Goal: Task Accomplishment & Management: Manage account settings

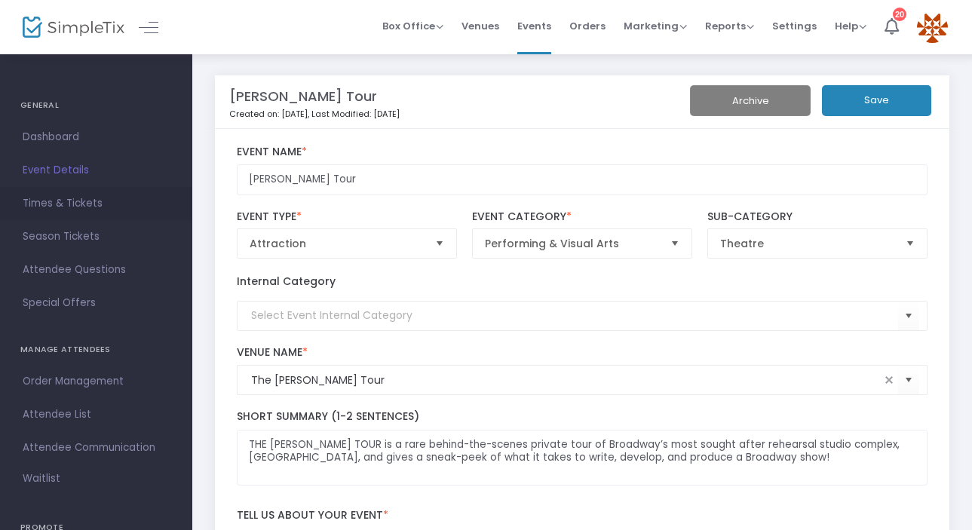
click at [67, 202] on span "Times & Tickets" at bounding box center [96, 204] width 147 height 20
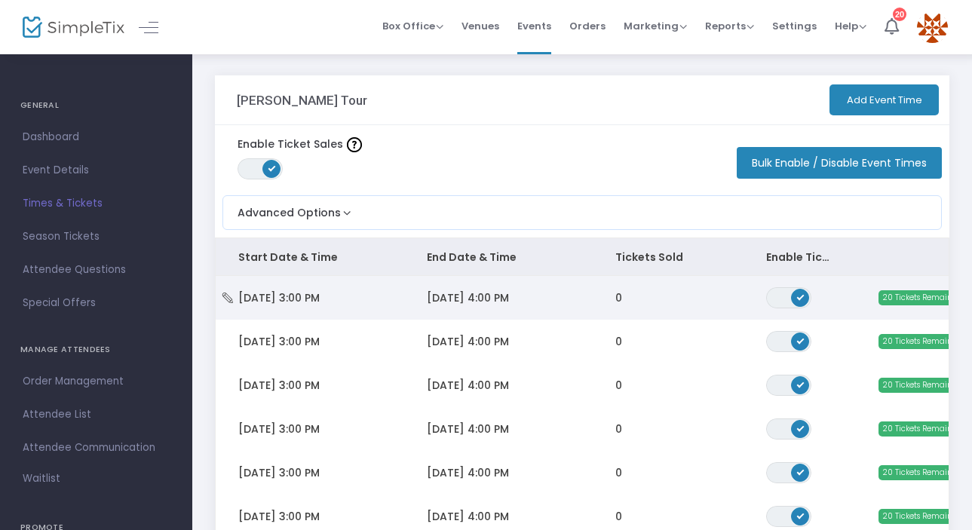
click at [785, 296] on span "ON OFF" at bounding box center [788, 297] width 45 height 21
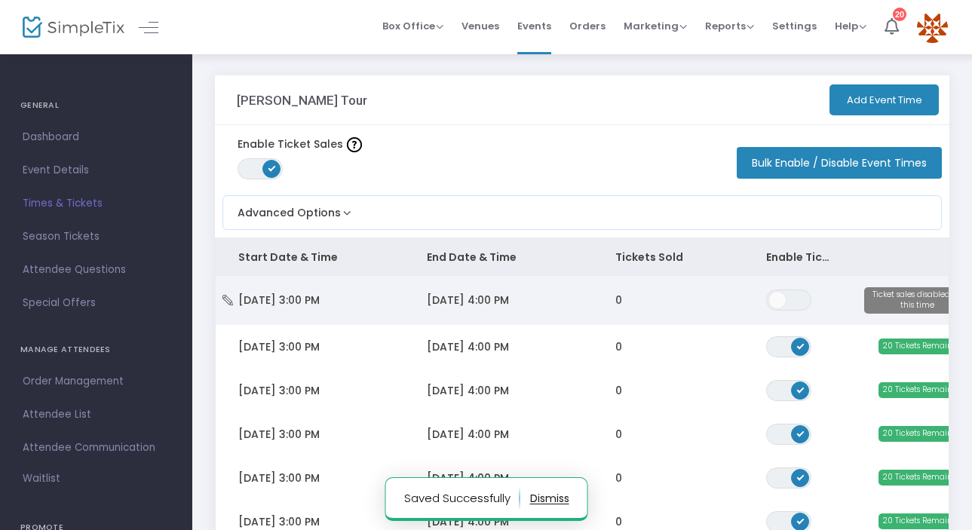
click at [232, 296] on icon "Data table" at bounding box center [227, 300] width 15 height 11
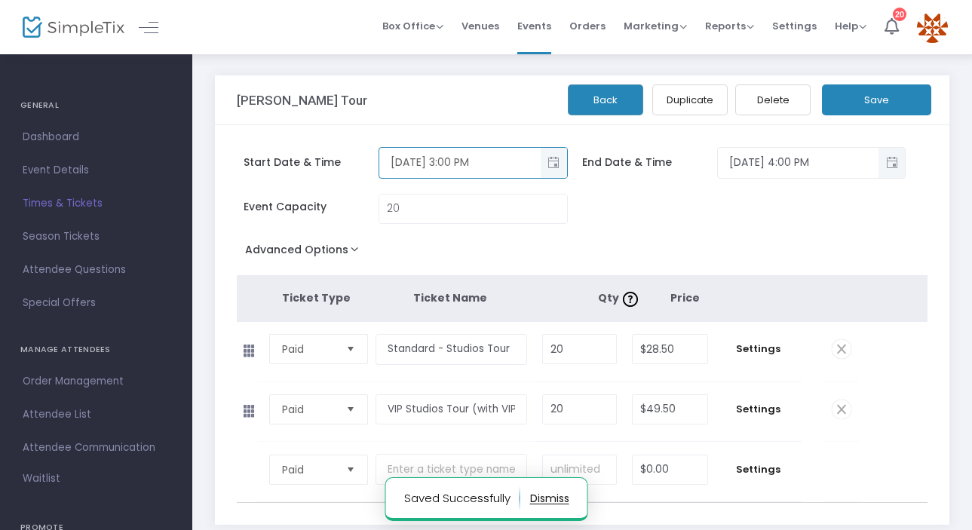
click at [444, 162] on input "[DATE] 3:00 PM" at bounding box center [459, 162] width 161 height 25
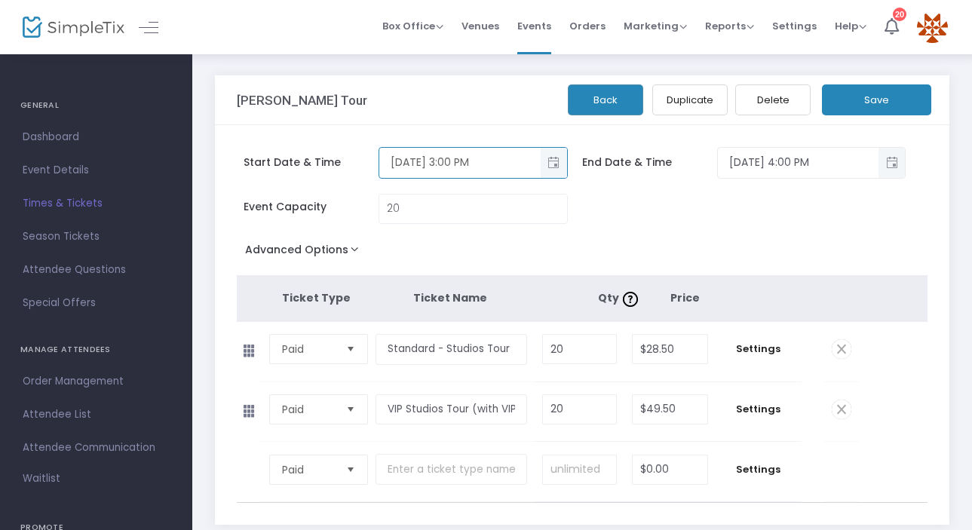
click at [550, 164] on span "Toggle popup" at bounding box center [553, 162] width 25 height 25
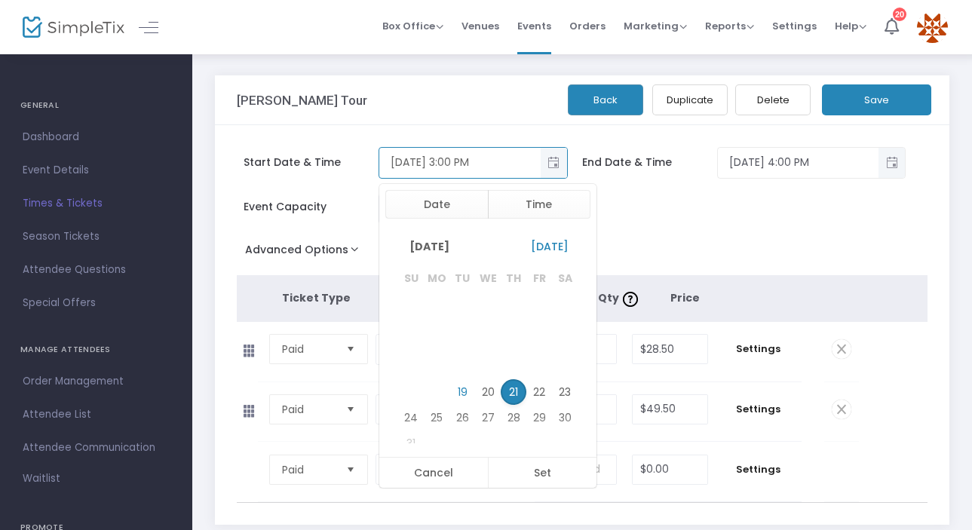
scroll to position [23, 0]
click at [510, 419] on span "28" at bounding box center [514, 418] width 26 height 26
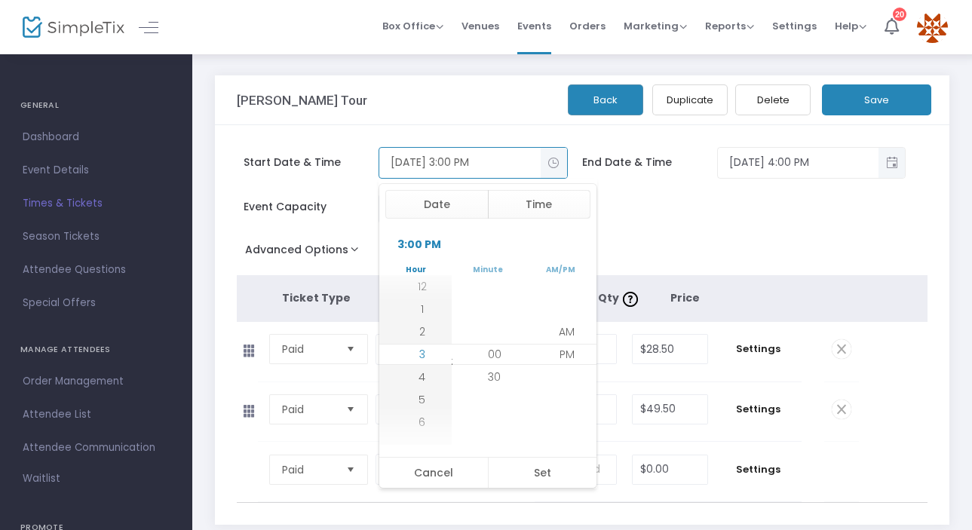
click at [419, 352] on span "3" at bounding box center [422, 354] width 6 height 15
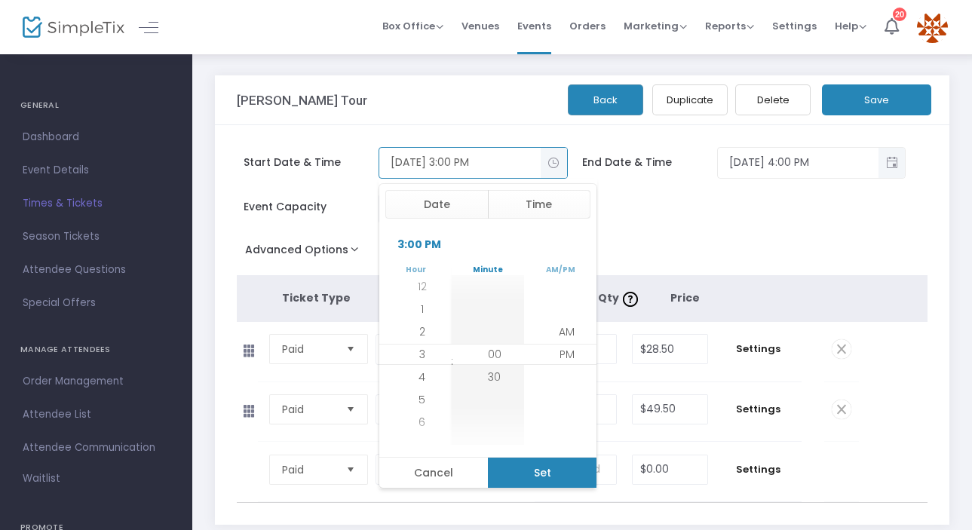
click at [539, 475] on button "Set" at bounding box center [542, 473] width 109 height 30
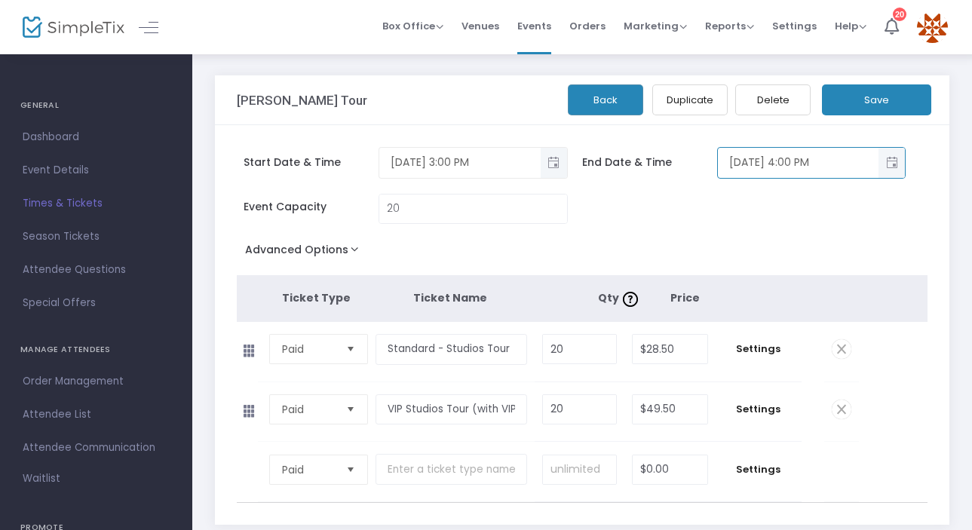
click at [771, 167] on input "[DATE] 4:00 PM" at bounding box center [798, 162] width 161 height 25
click at [750, 165] on input "[DATE] 4:00 PM" at bounding box center [798, 162] width 161 height 25
click at [750, 194] on div "Event Capacity 20" at bounding box center [574, 216] width 691 height 45
click at [810, 164] on input "[DATE] 4:00 PM" at bounding box center [798, 162] width 161 height 25
click at [787, 164] on input "[DATE] 4:00 PM" at bounding box center [798, 162] width 161 height 25
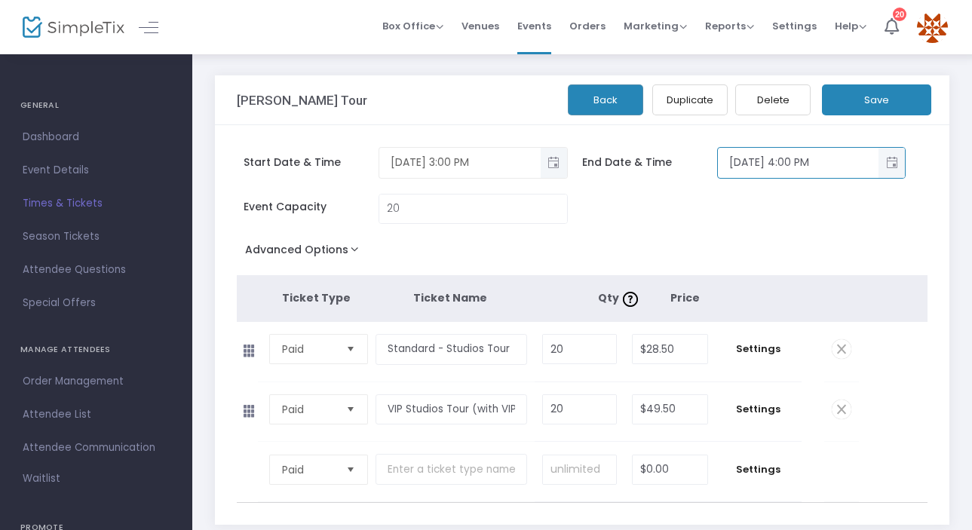
type input "[DATE] 4:00 PM"
click at [783, 222] on div "Event Capacity 20" at bounding box center [574, 216] width 691 height 45
click at [860, 109] on button "Save" at bounding box center [876, 99] width 109 height 31
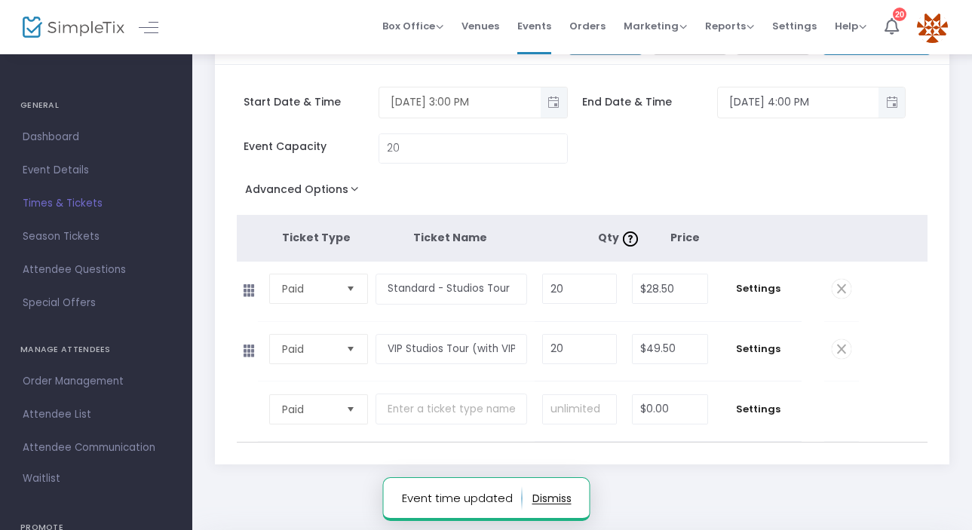
scroll to position [0, 0]
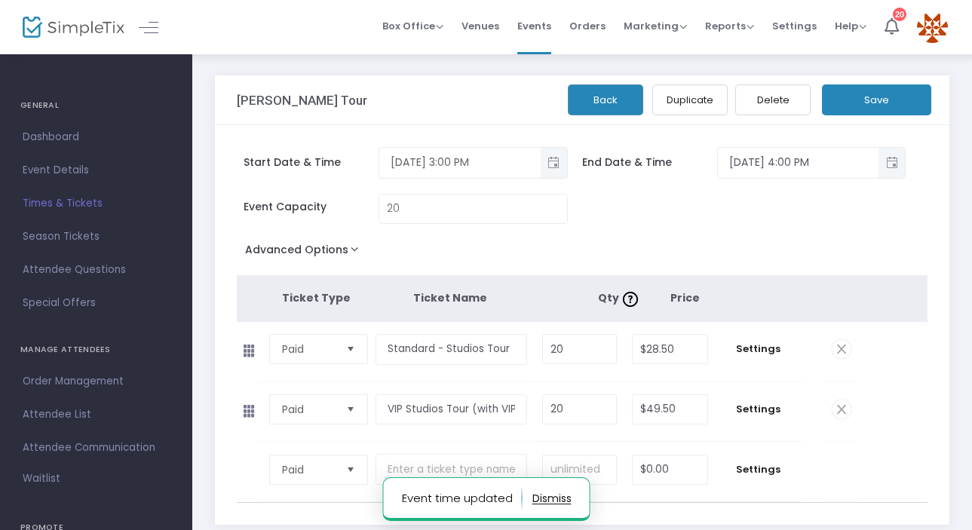
click at [87, 203] on span "Times & Tickets" at bounding box center [96, 204] width 147 height 20
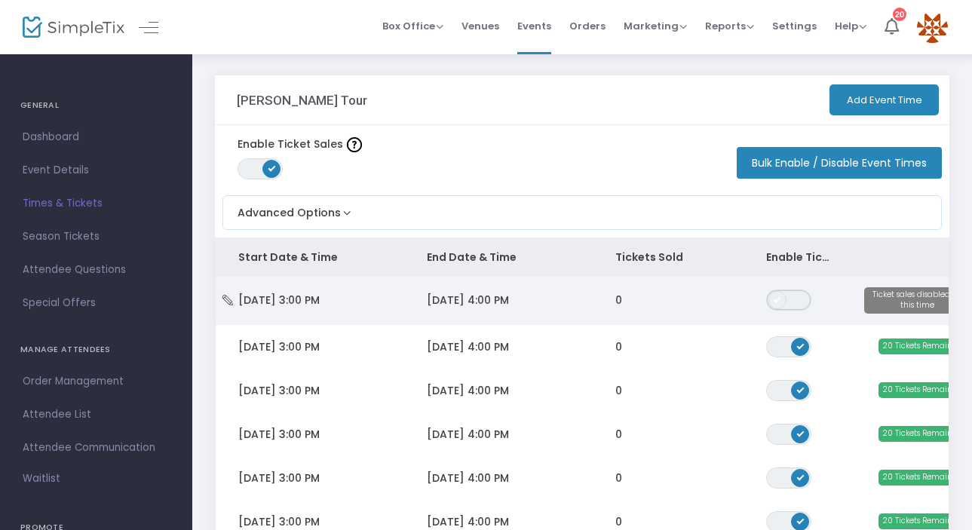
click at [792, 302] on span "ON OFF" at bounding box center [788, 300] width 45 height 21
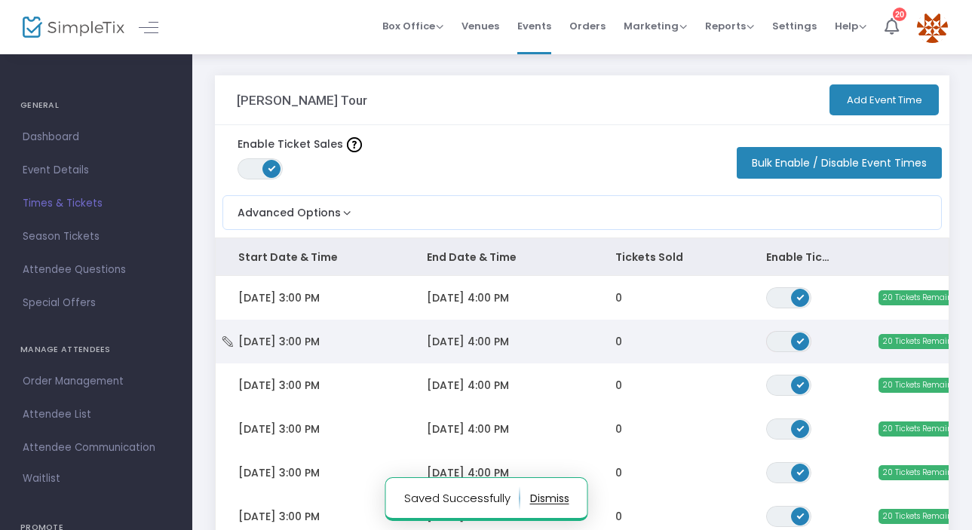
drag, startPoint x: 781, startPoint y: 343, endPoint x: 777, endPoint y: 364, distance: 21.6
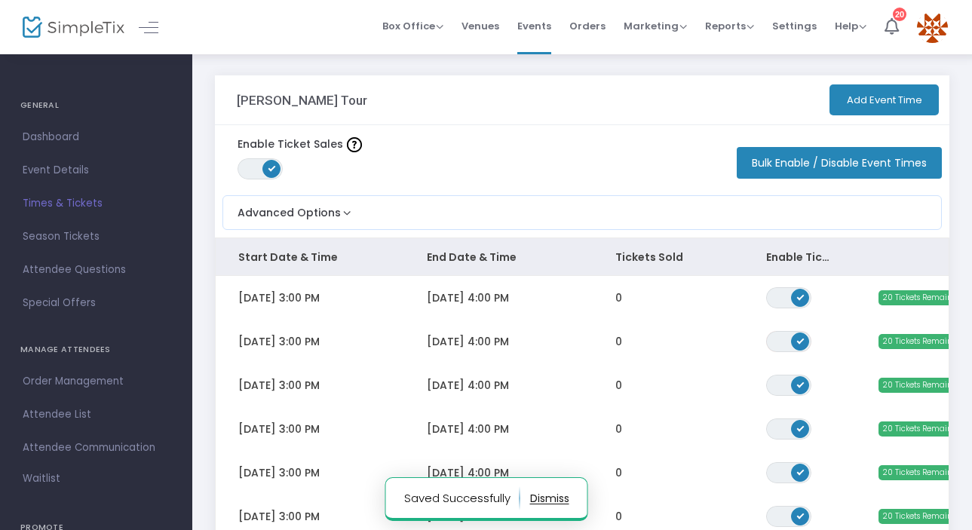
click at [781, 344] on span "ON OFF" at bounding box center [788, 341] width 45 height 21
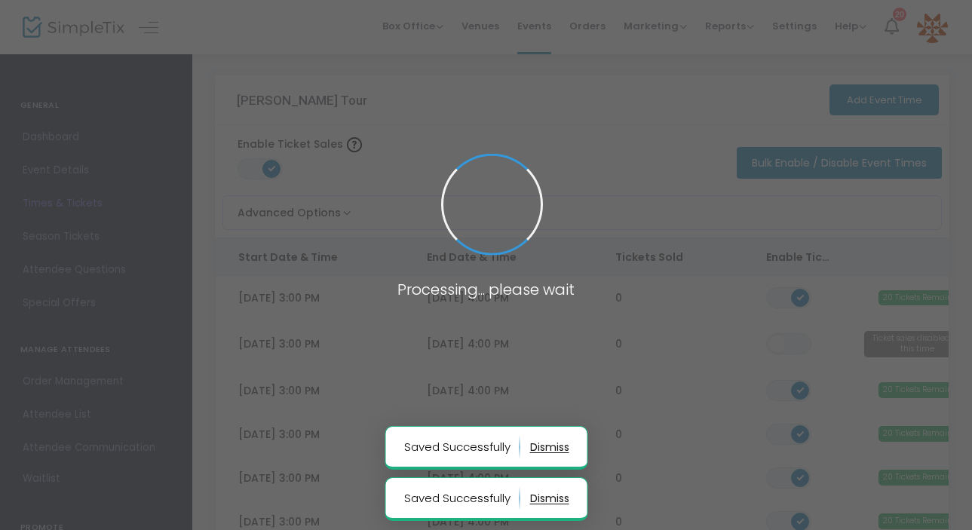
click at [781, 388] on span at bounding box center [486, 265] width 972 height 530
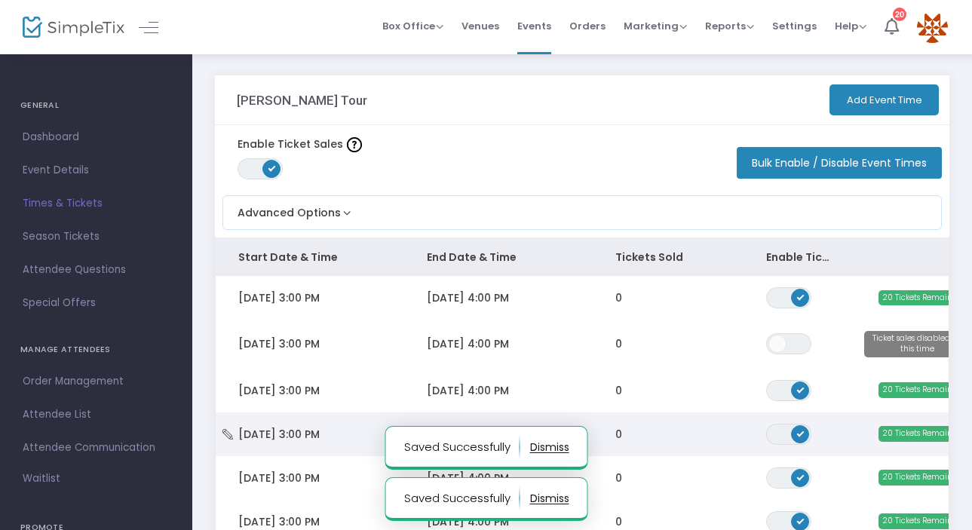
click at [779, 437] on span "ON OFF" at bounding box center [788, 434] width 45 height 21
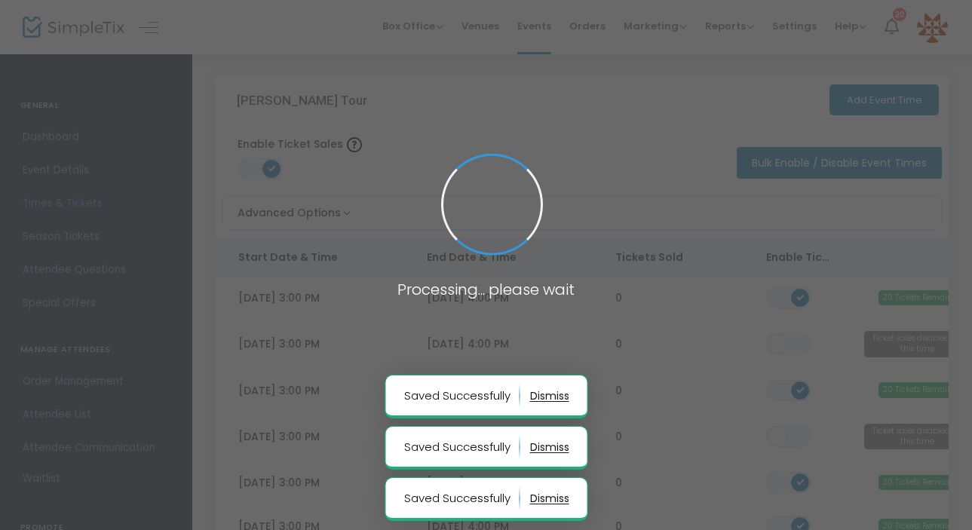
click at [779, 398] on body "Processing... please wait Saved Successfully Saved Successfully Saved Successfu…" at bounding box center [486, 265] width 972 height 530
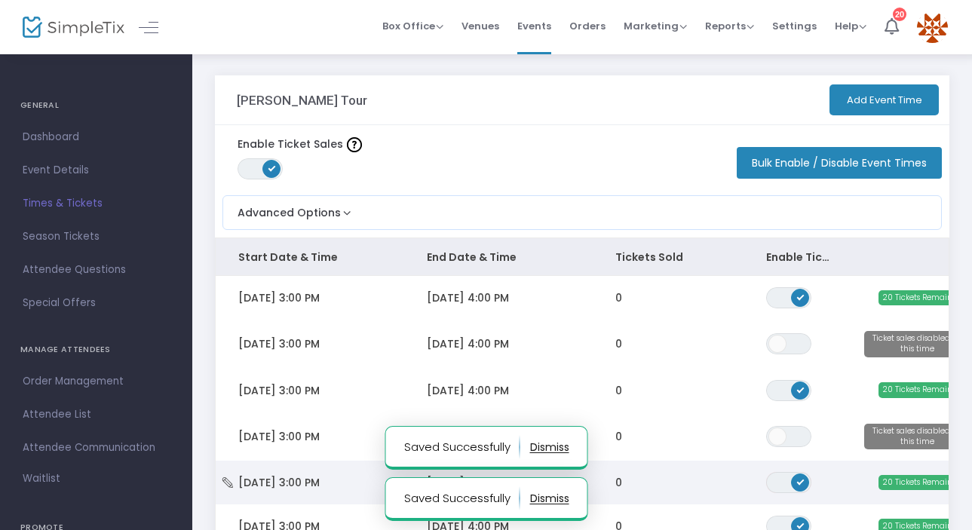
click at [780, 482] on span "ON OFF" at bounding box center [788, 482] width 45 height 21
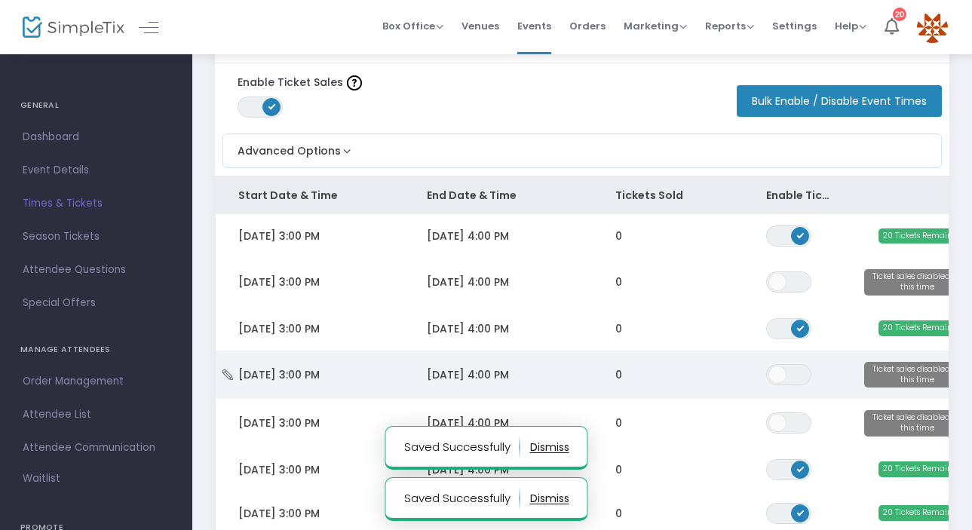
scroll to position [63, 0]
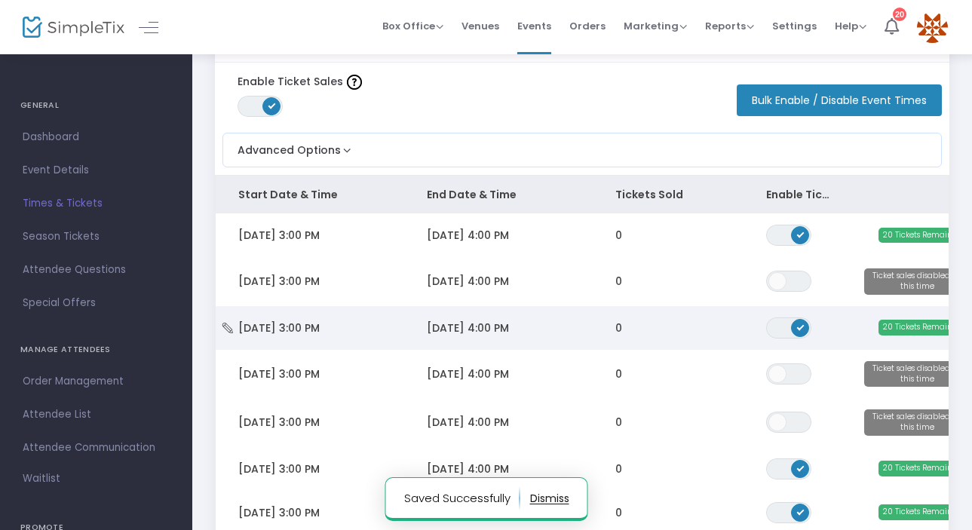
click at [781, 325] on span "ON OFF" at bounding box center [788, 327] width 45 height 21
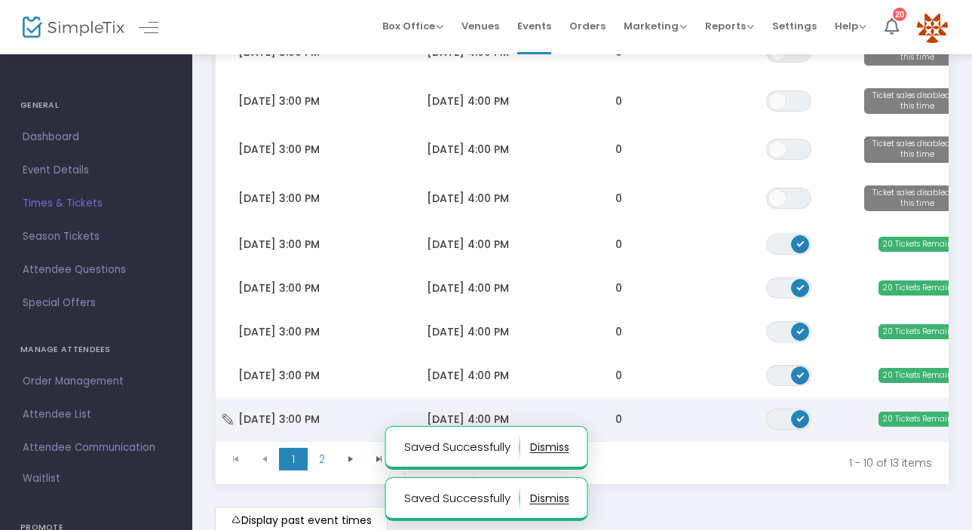
scroll to position [331, 0]
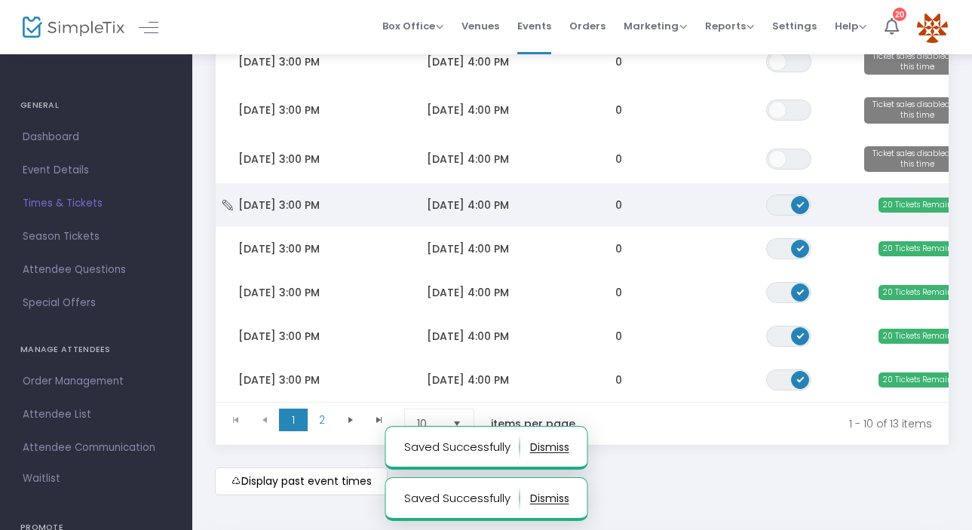
click at [782, 207] on span "ON OFF" at bounding box center [788, 205] width 45 height 21
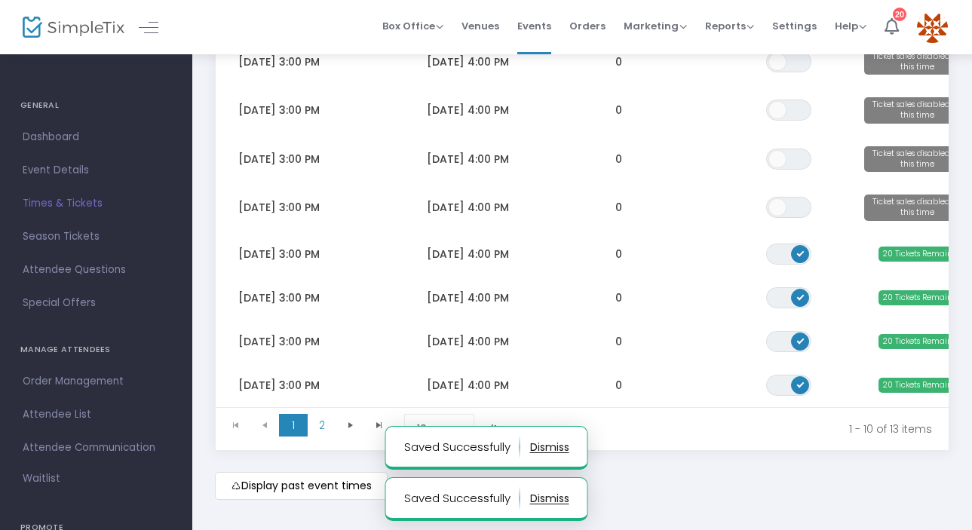
click at [783, 253] on span "ON OFF" at bounding box center [788, 254] width 45 height 21
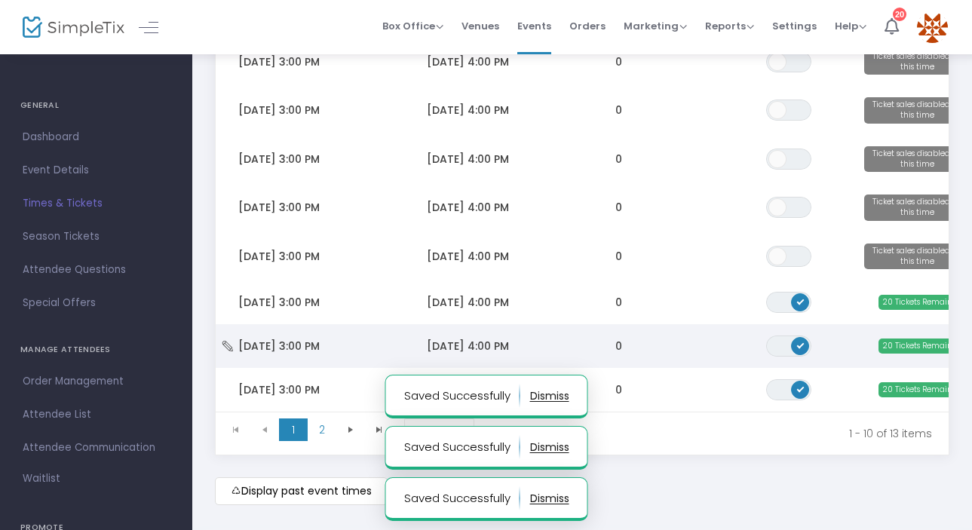
click at [779, 349] on span "ON OFF" at bounding box center [788, 346] width 45 height 21
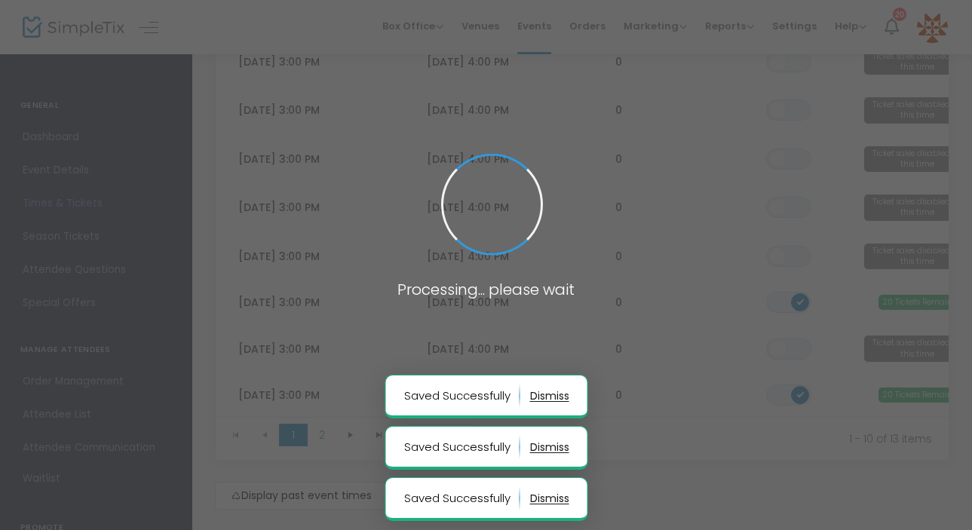
click at [775, 392] on span at bounding box center [486, 265] width 972 height 530
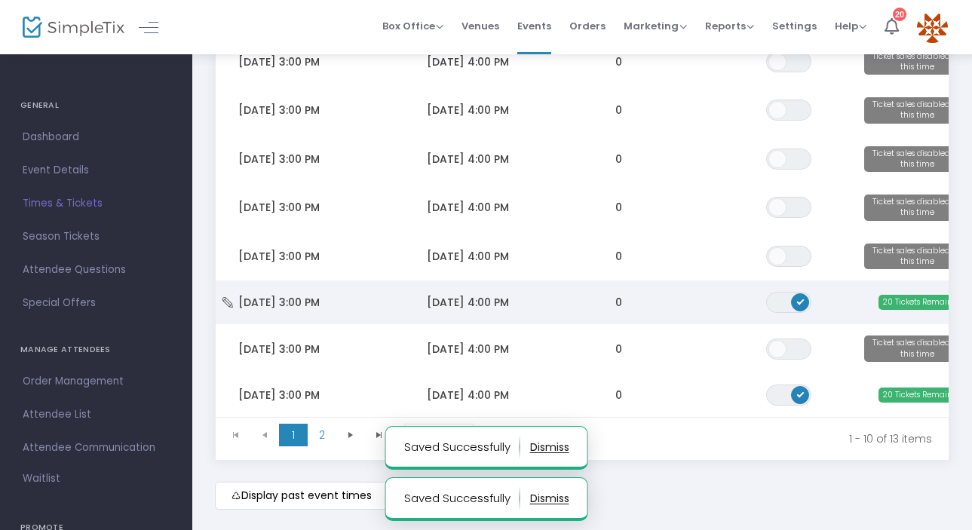
click at [780, 304] on span "ON OFF" at bounding box center [788, 302] width 45 height 21
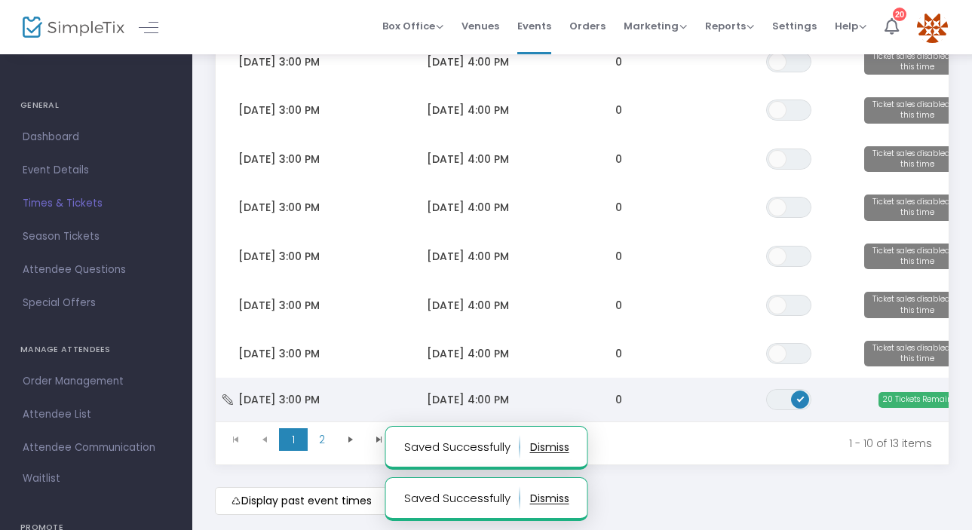
click at [777, 404] on span "ON OFF" at bounding box center [788, 399] width 45 height 21
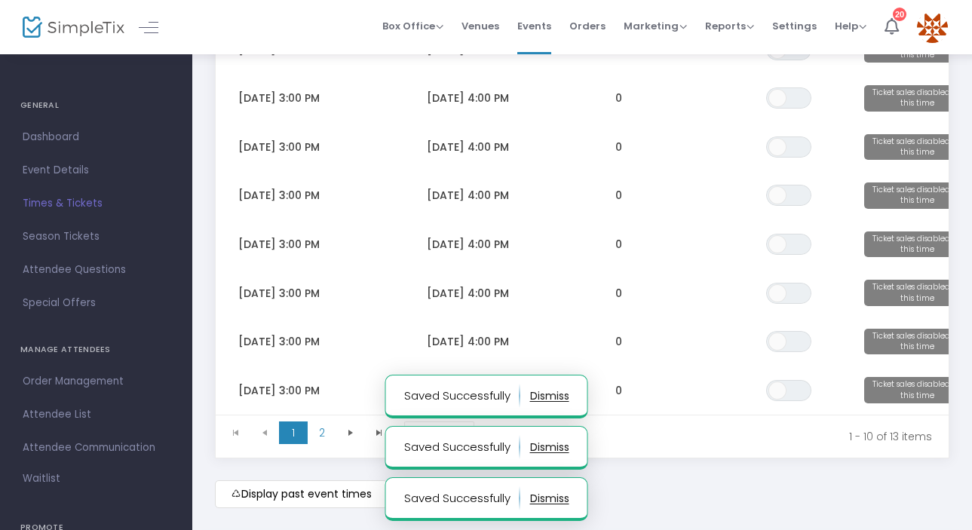
scroll to position [430, 0]
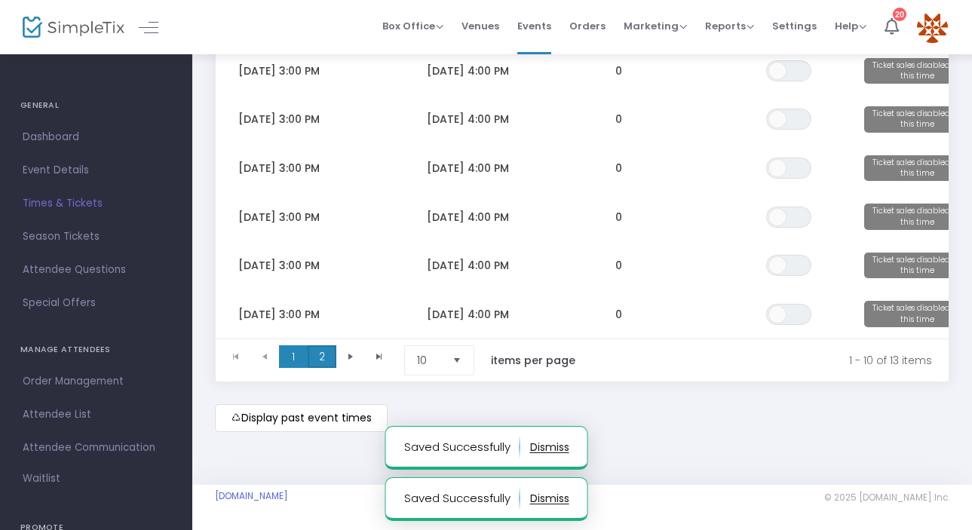
click at [322, 352] on span "2" at bounding box center [322, 356] width 29 height 23
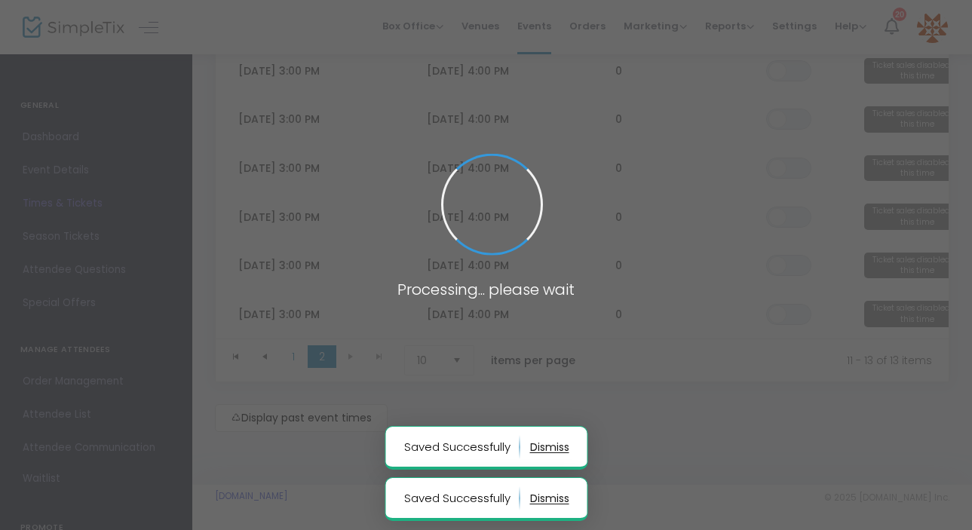
scroll to position [79, 0]
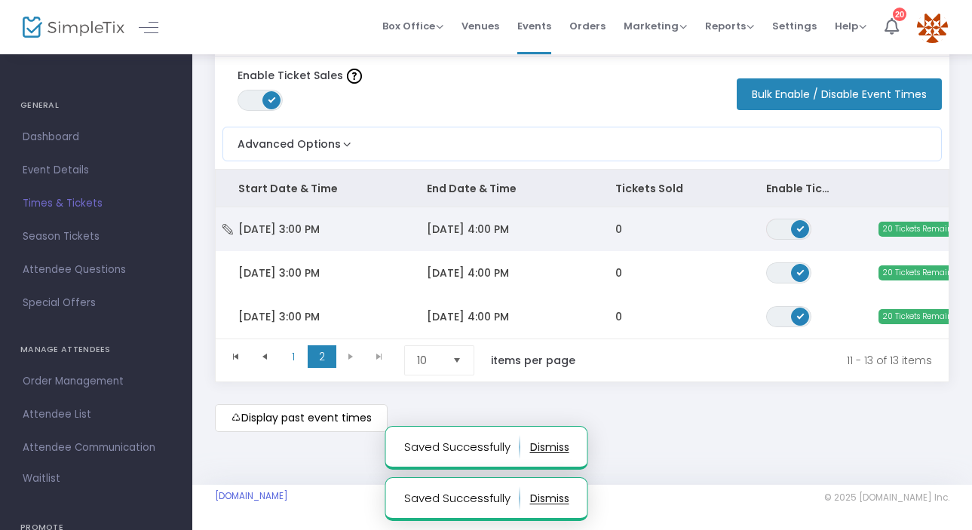
click at [776, 222] on span "ON OFF" at bounding box center [788, 229] width 45 height 21
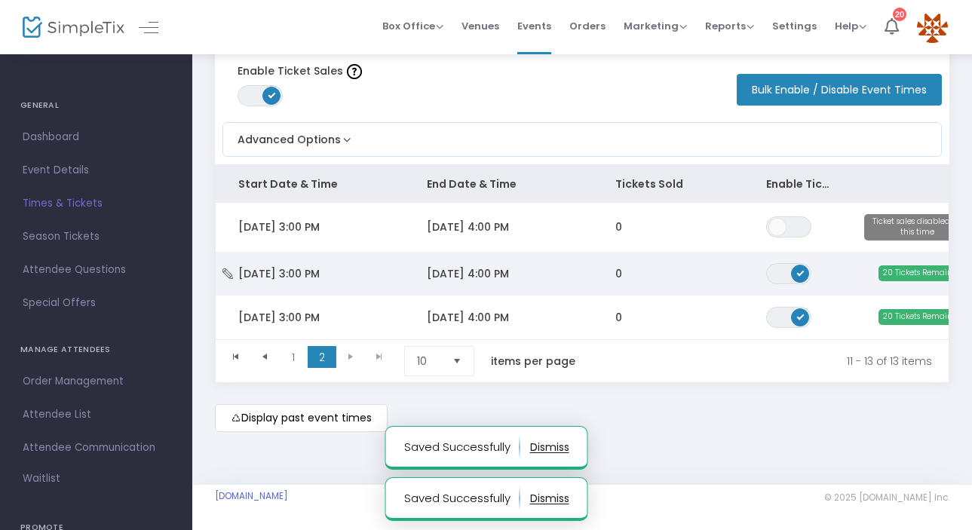
click at [774, 271] on span "ON OFF" at bounding box center [788, 273] width 45 height 21
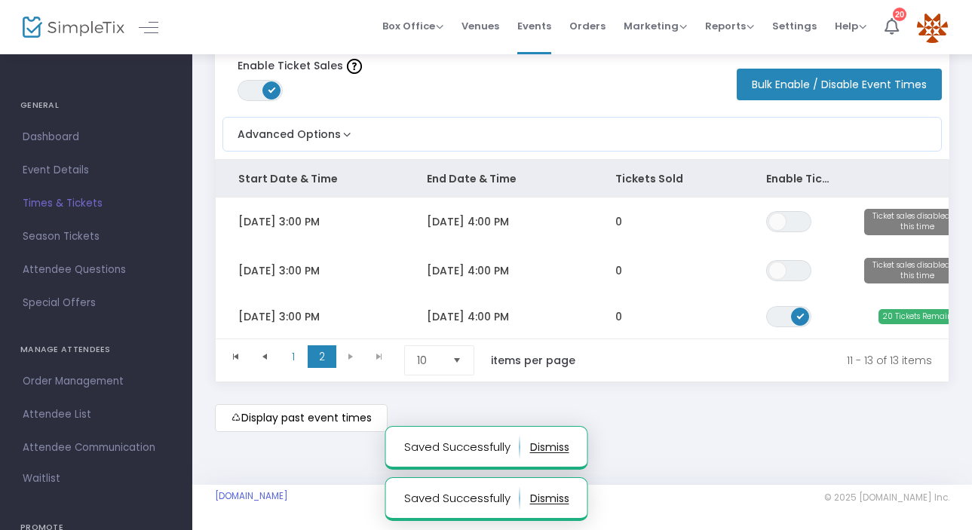
click at [777, 320] on span "ON OFF" at bounding box center [788, 316] width 45 height 21
